Goal: Obtain resource: Download file/media

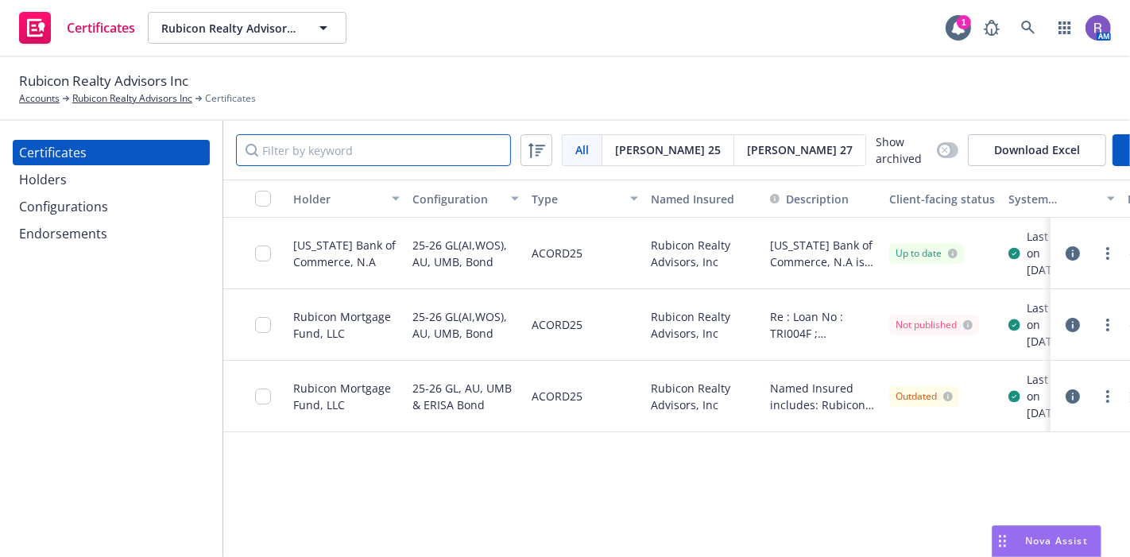
click at [306, 141] on input "Filter by keyword" at bounding box center [373, 150] width 275 height 32
click at [1070, 261] on icon "button" at bounding box center [1073, 253] width 14 height 14
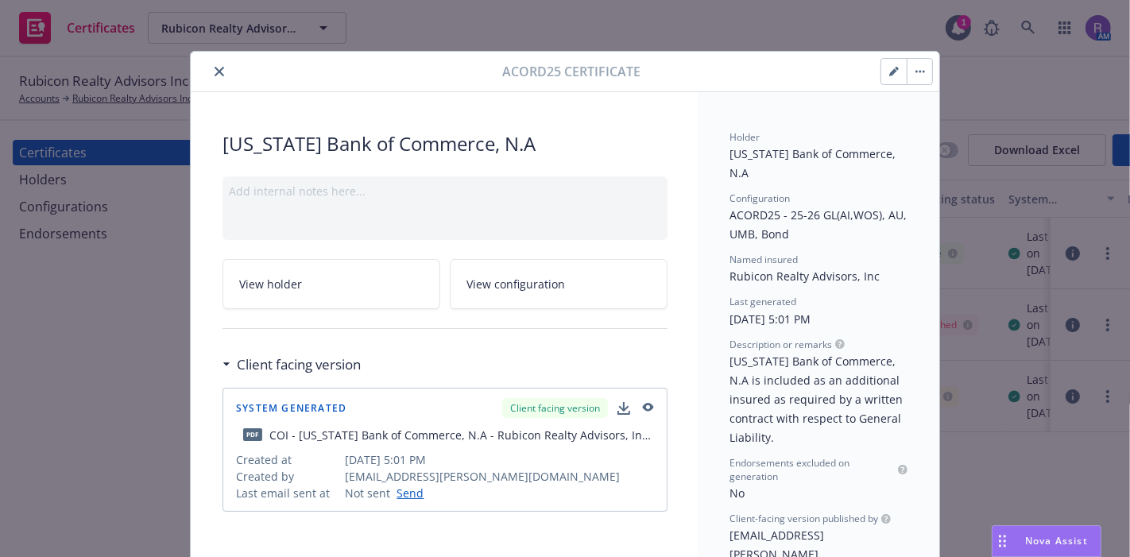
scroll to position [165, 0]
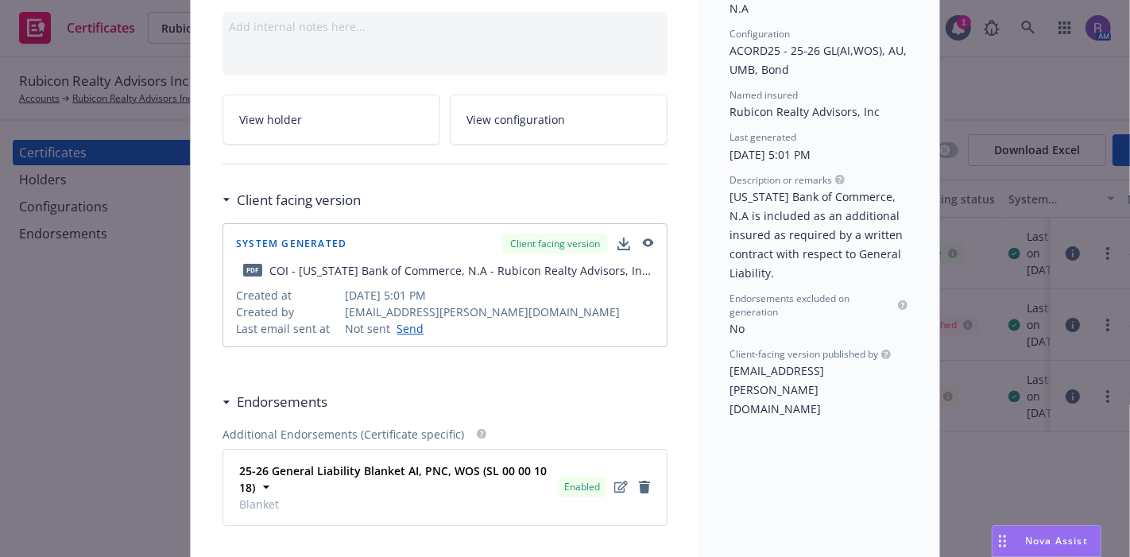
click at [645, 242] on icon "button" at bounding box center [648, 242] width 11 height 9
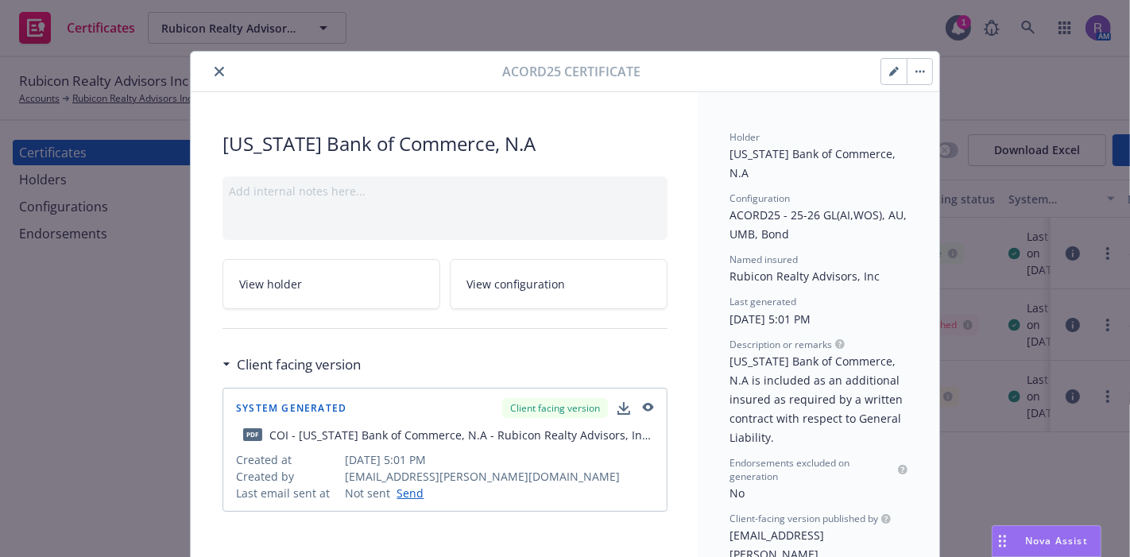
click at [213, 77] on button "close" at bounding box center [219, 71] width 19 height 19
